Goal: Task Accomplishment & Management: Use online tool/utility

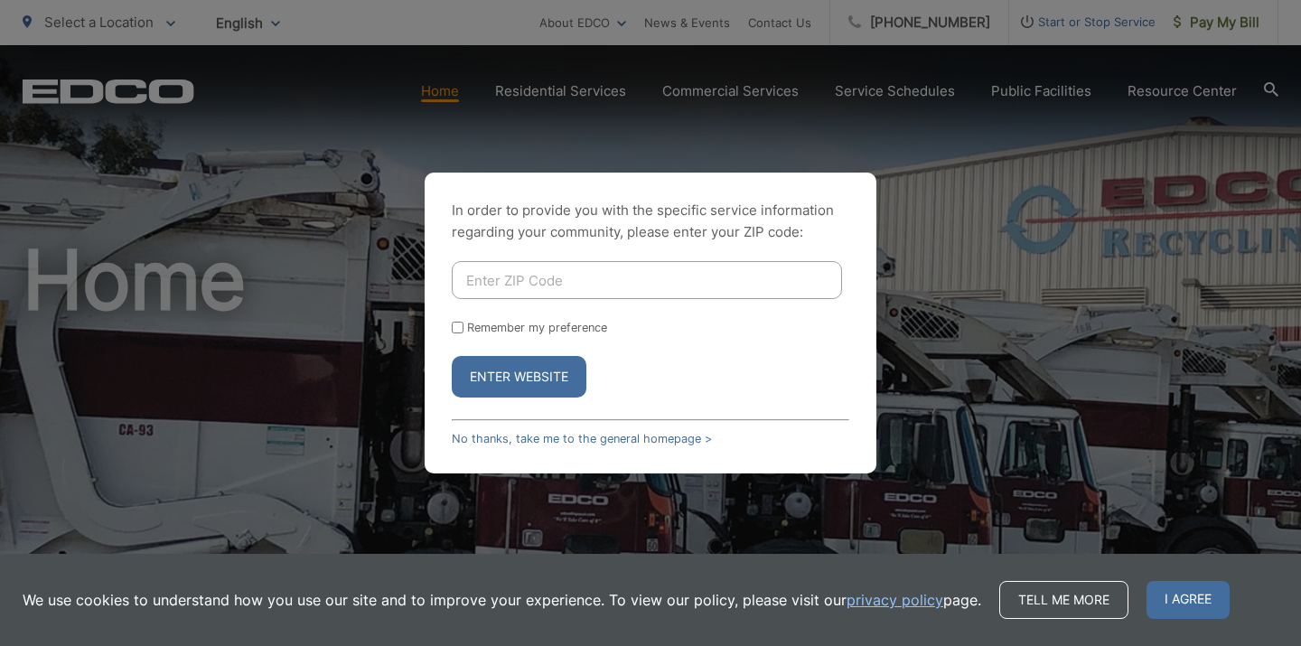
click at [473, 282] on input "Enter ZIP Code" at bounding box center [647, 280] width 390 height 38
type input "91935"
click at [457, 330] on input "Remember my preference" at bounding box center [458, 328] width 12 height 12
checkbox input "true"
click at [519, 373] on button "Enter Website" at bounding box center [519, 377] width 135 height 42
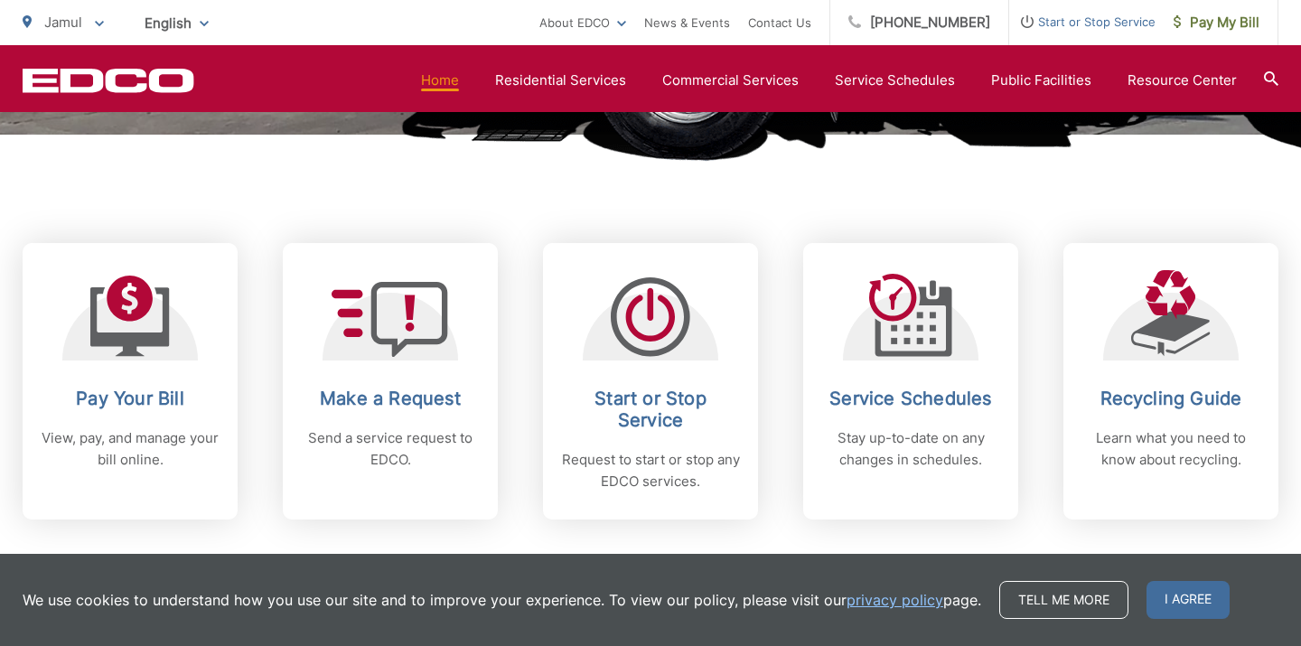
scroll to position [751, 0]
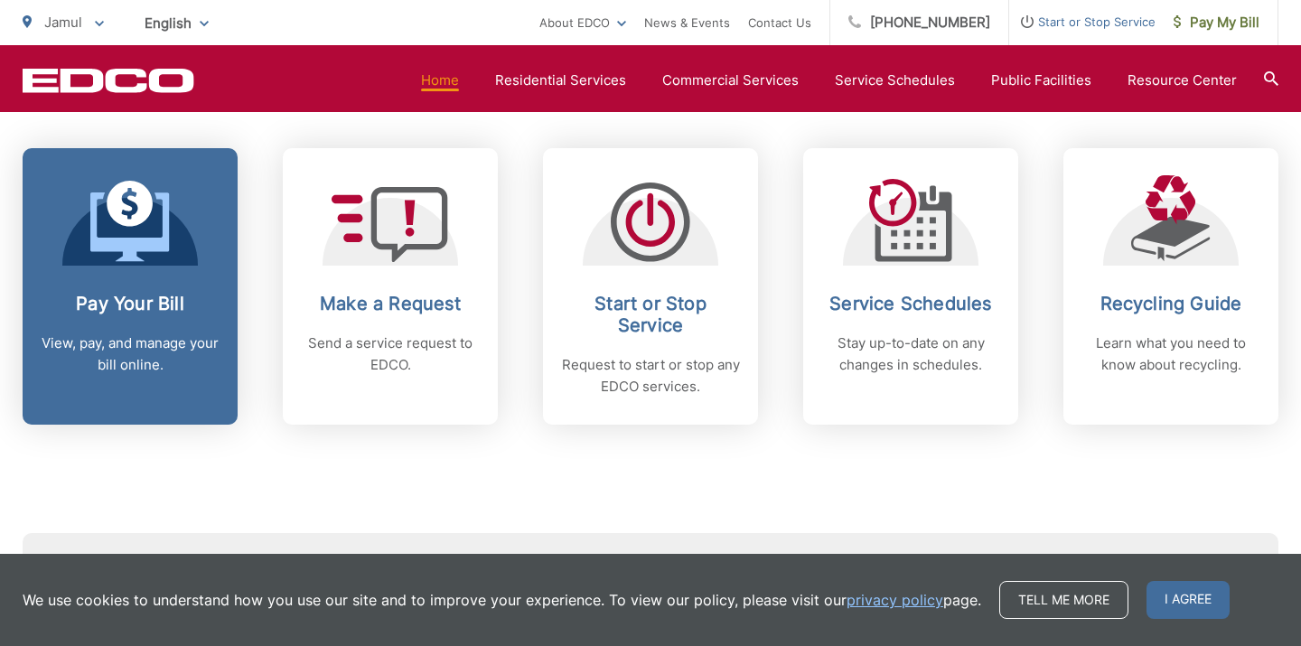
click at [146, 249] on icon at bounding box center [129, 226] width 79 height 69
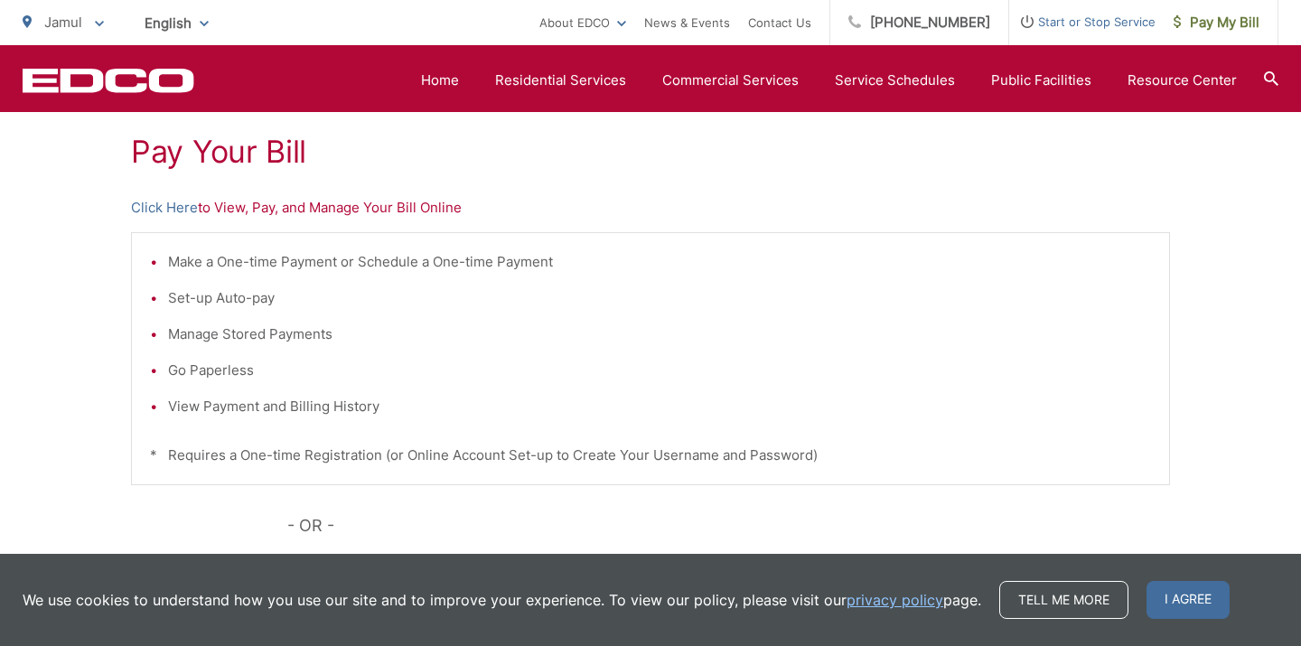
scroll to position [327, 0]
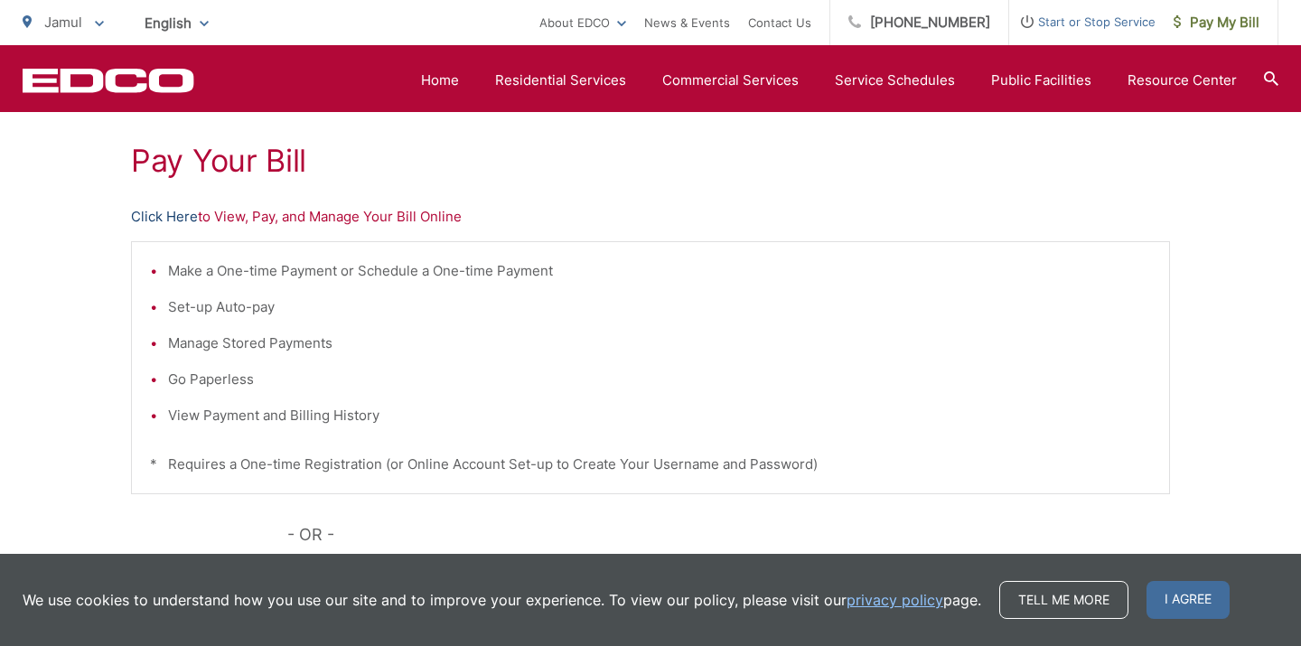
click at [165, 214] on link "Click Here" at bounding box center [164, 217] width 67 height 22
